Goal: Check status: Check status

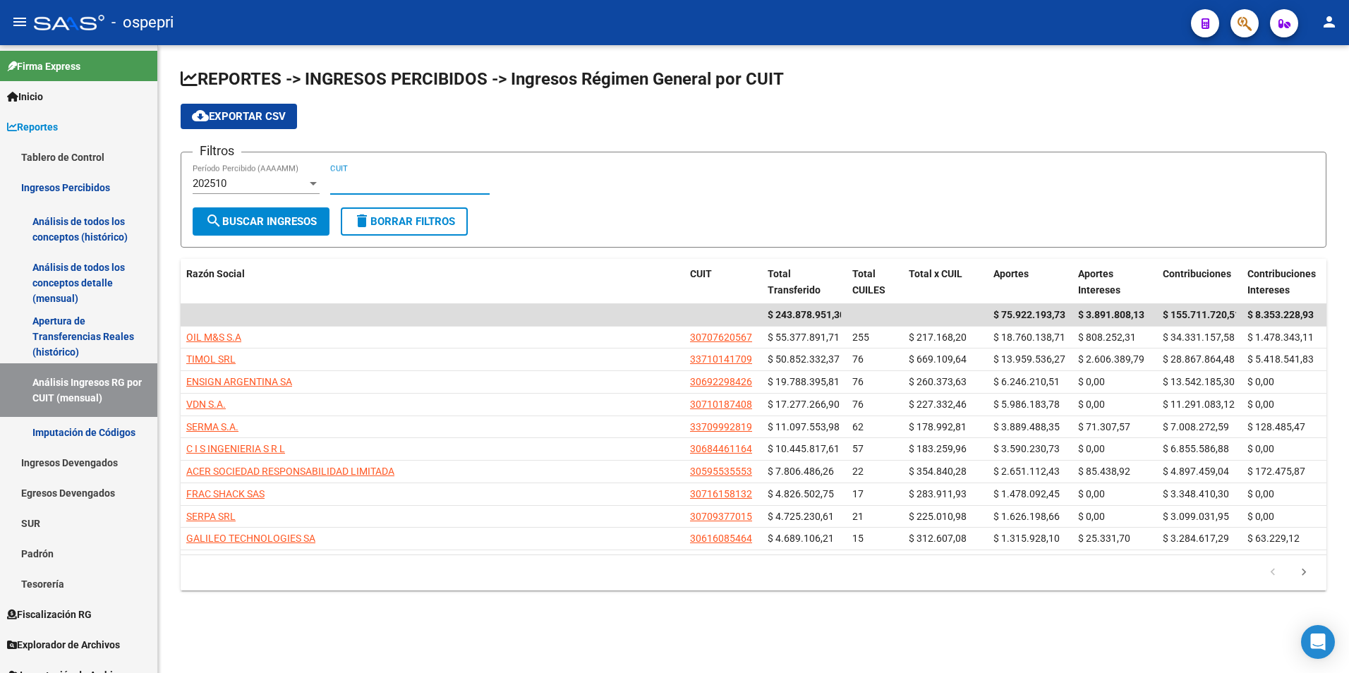
click at [382, 189] on input "CUIT" at bounding box center [409, 183] width 159 height 13
paste input "30-71605011-0"
type input "30-71605011-0"
click at [326, 220] on button "search Buscar Ingresos" at bounding box center [261, 221] width 137 height 28
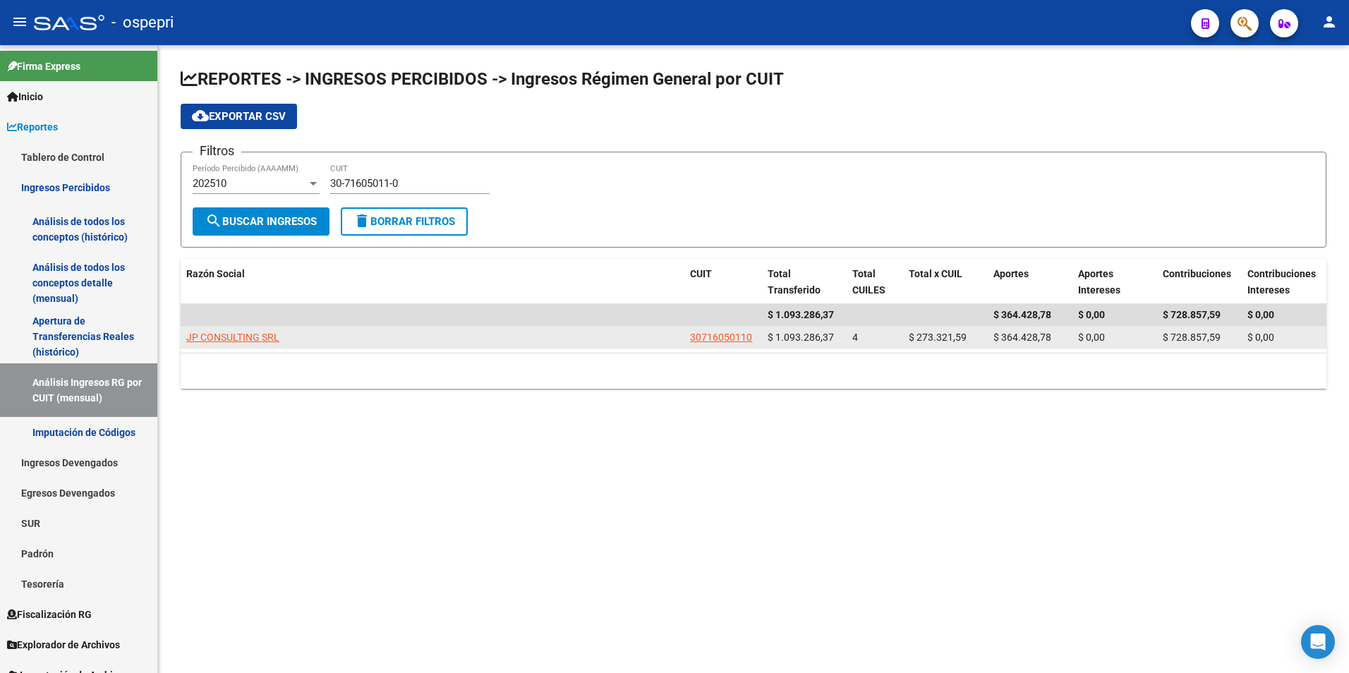
click at [253, 344] on app-link-go-to "JP CONSULTING SRL" at bounding box center [232, 337] width 93 height 16
click at [250, 340] on span "JP CONSULTING SRL" at bounding box center [232, 337] width 93 height 11
copy span "CONSULTING"
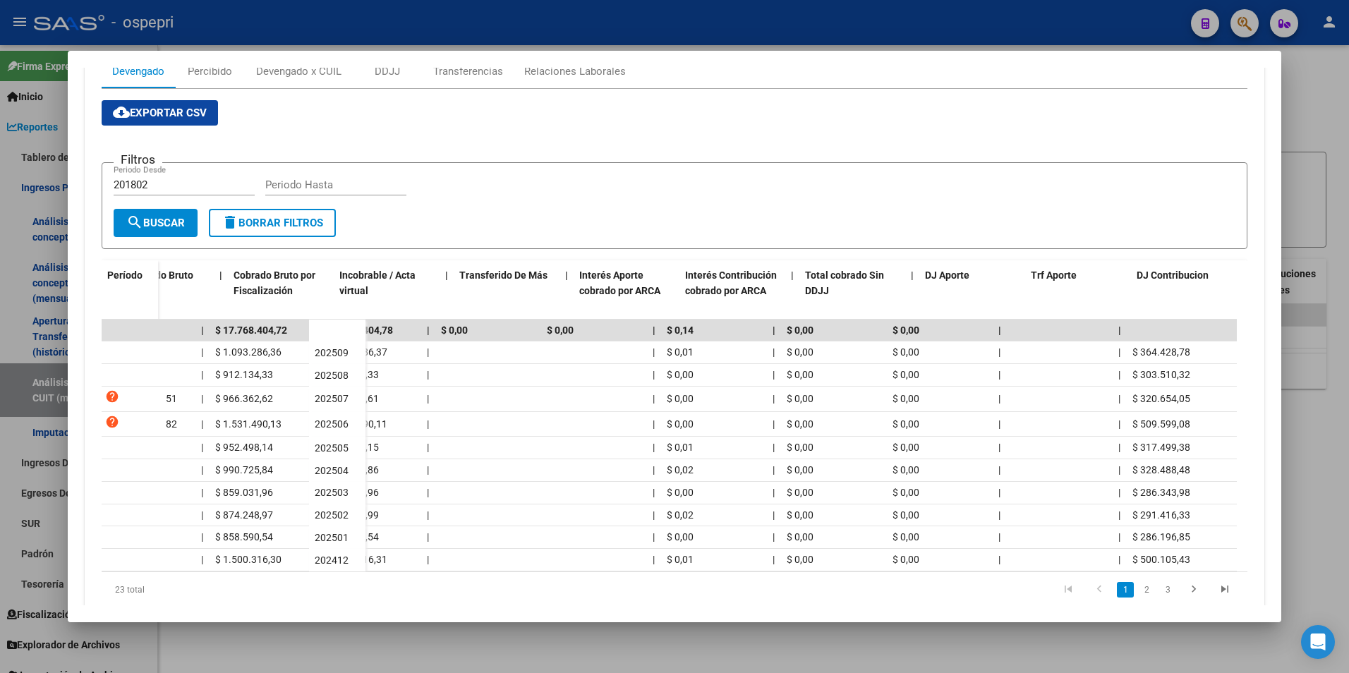
scroll to position [0, 607]
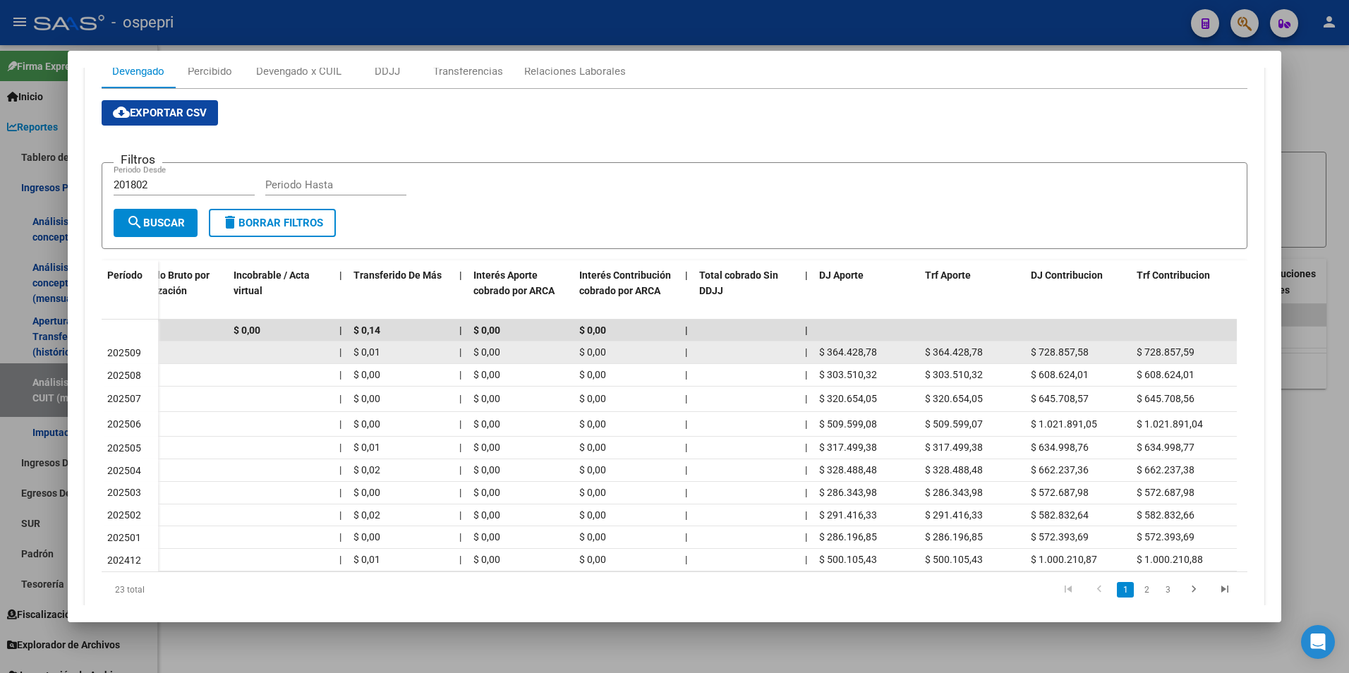
click at [1149, 351] on span "$ 728.857,59" at bounding box center [1166, 351] width 58 height 11
drag, startPoint x: 1149, startPoint y: 351, endPoint x: 977, endPoint y: 349, distance: 171.5
click at [977, 349] on span "$ 364.428,78" at bounding box center [954, 351] width 58 height 11
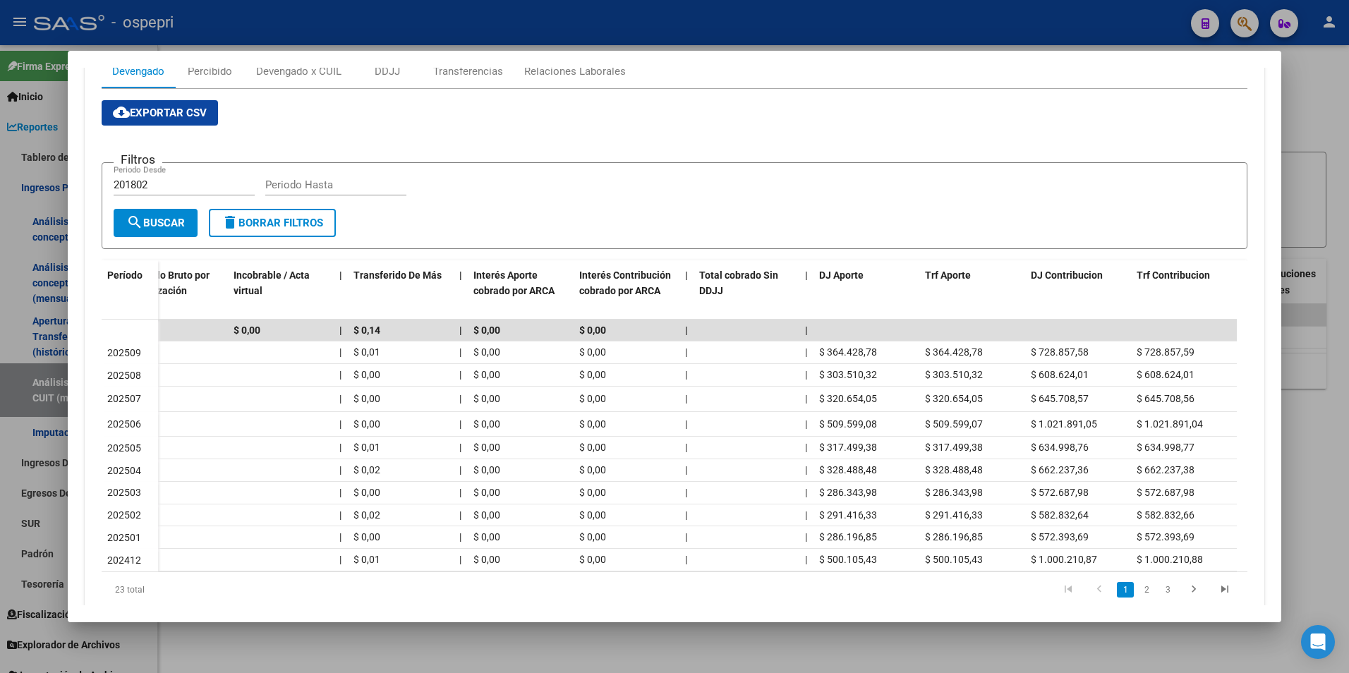
click at [1327, 375] on div at bounding box center [674, 336] width 1349 height 673
